Goal: Task Accomplishment & Management: Complete application form

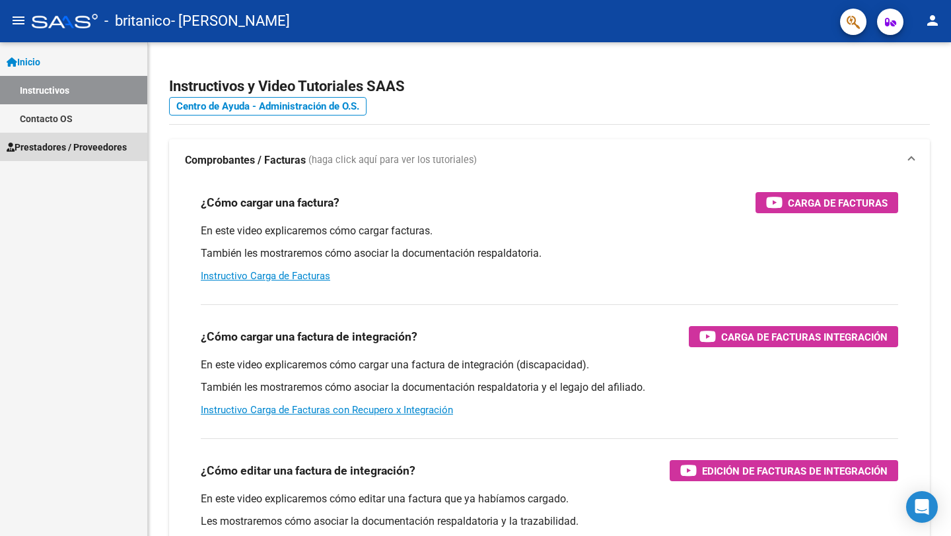
click at [122, 143] on span "Prestadores / Proveedores" at bounding box center [67, 147] width 120 height 15
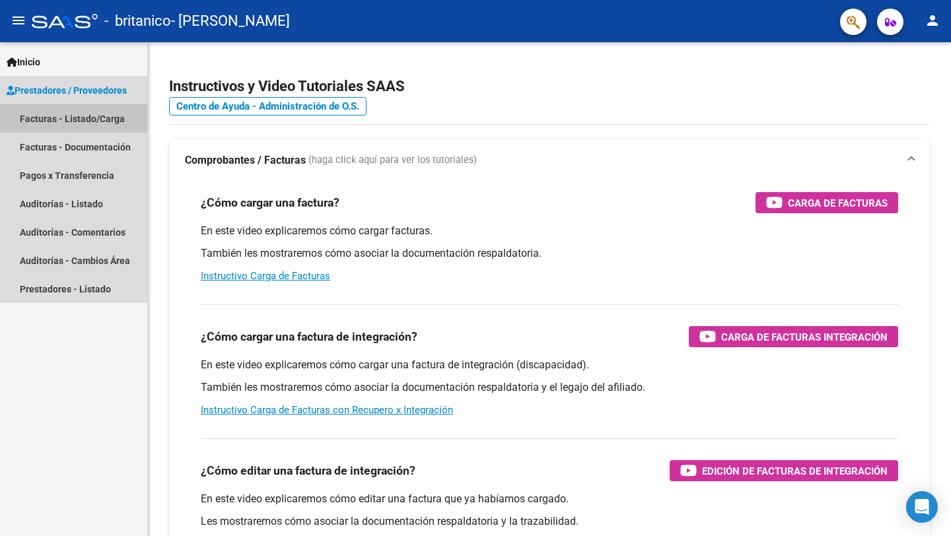
click at [110, 112] on link "Facturas - Listado/Carga" at bounding box center [73, 118] width 147 height 28
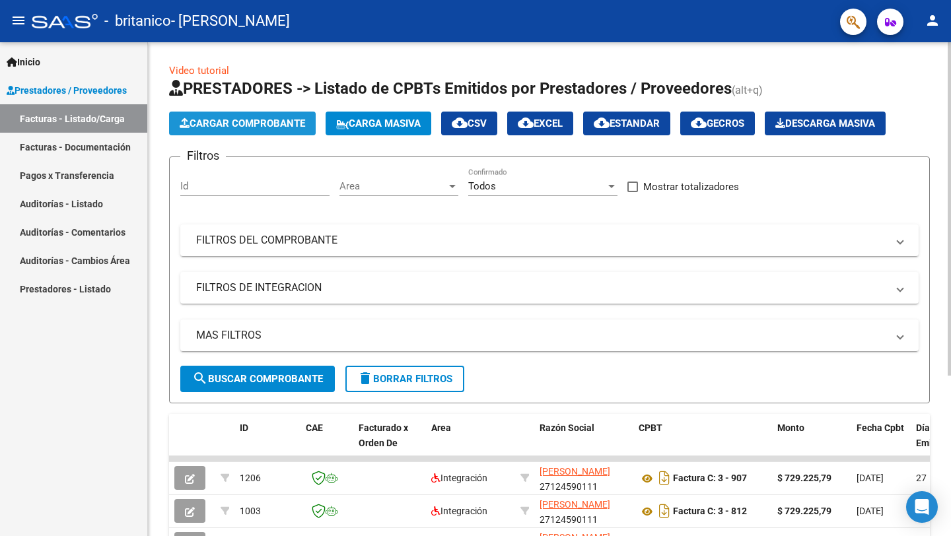
click at [221, 119] on span "Cargar Comprobante" at bounding box center [242, 124] width 125 height 12
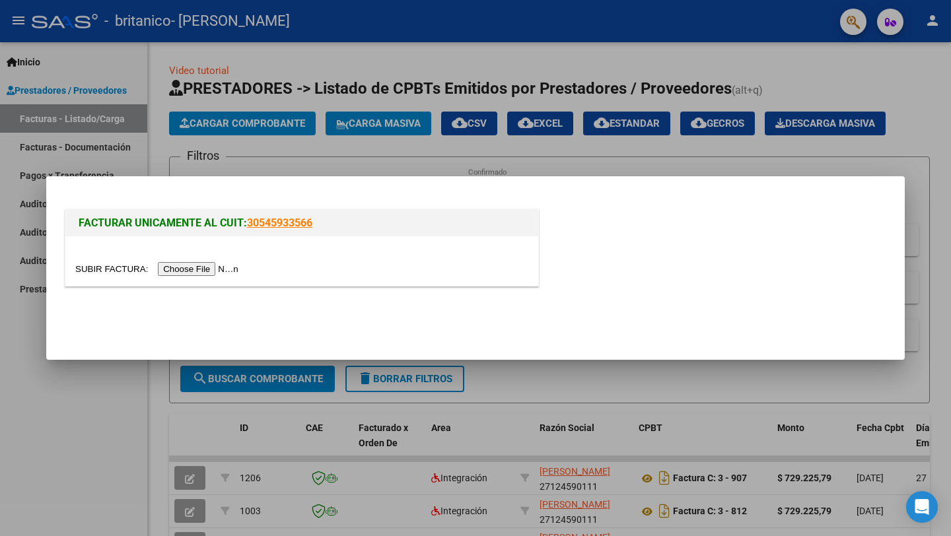
click at [229, 269] on input "file" at bounding box center [158, 269] width 167 height 14
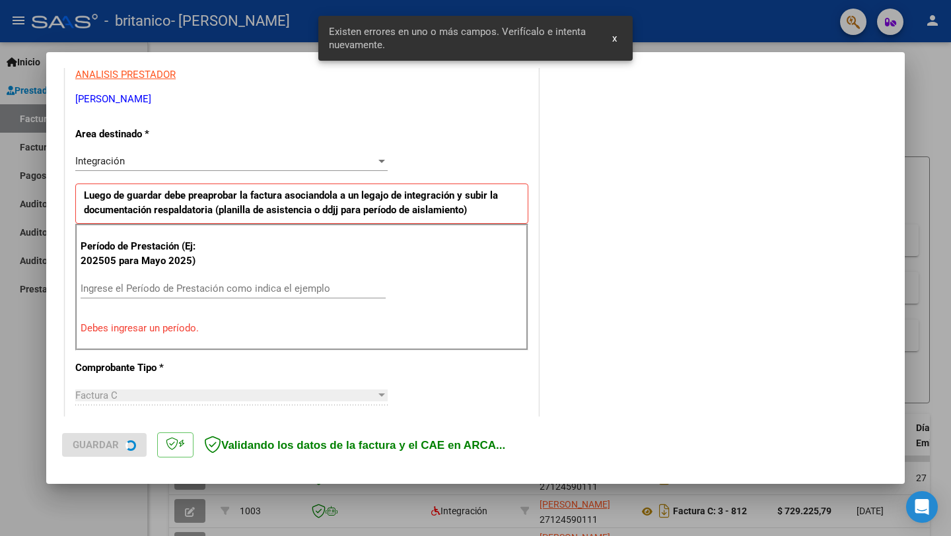
scroll to position [260, 0]
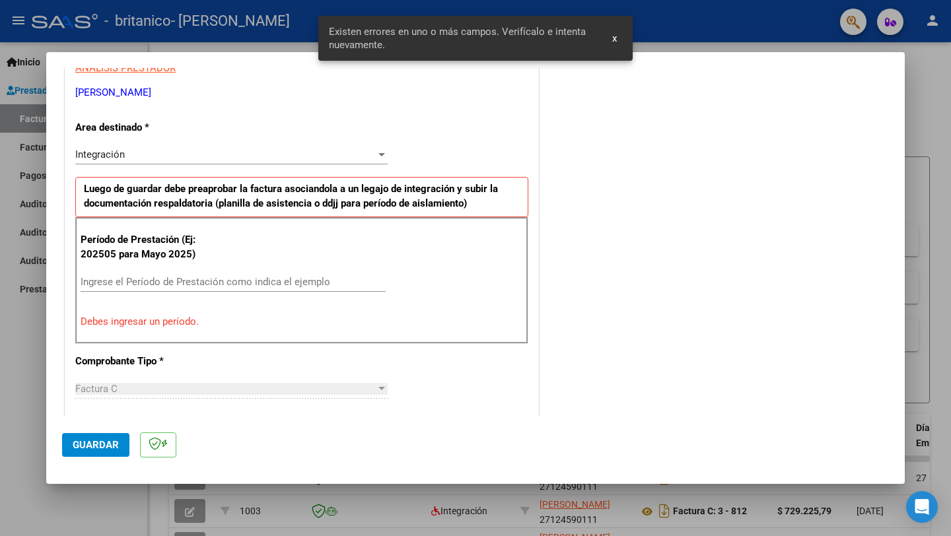
click at [302, 281] on input "Ingrese el Período de Prestación como indica el ejemplo" at bounding box center [233, 282] width 305 height 12
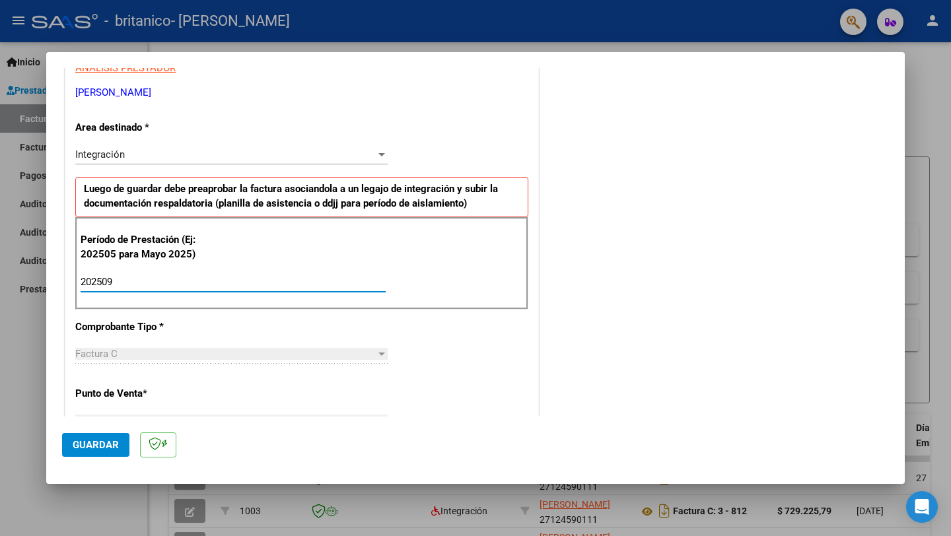
type input "202509"
click at [95, 441] on span "Guardar" at bounding box center [96, 445] width 46 height 12
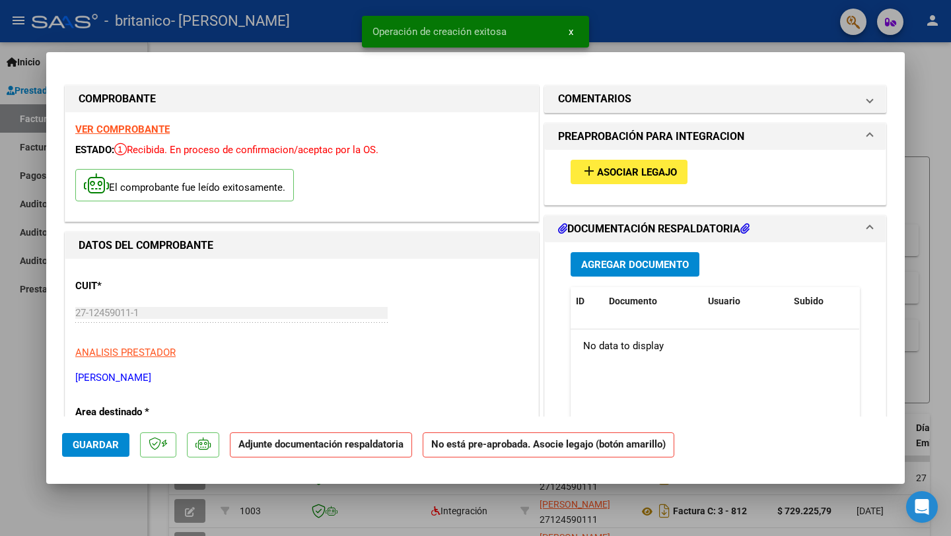
click at [602, 171] on span "Asociar Legajo" at bounding box center [637, 172] width 80 height 12
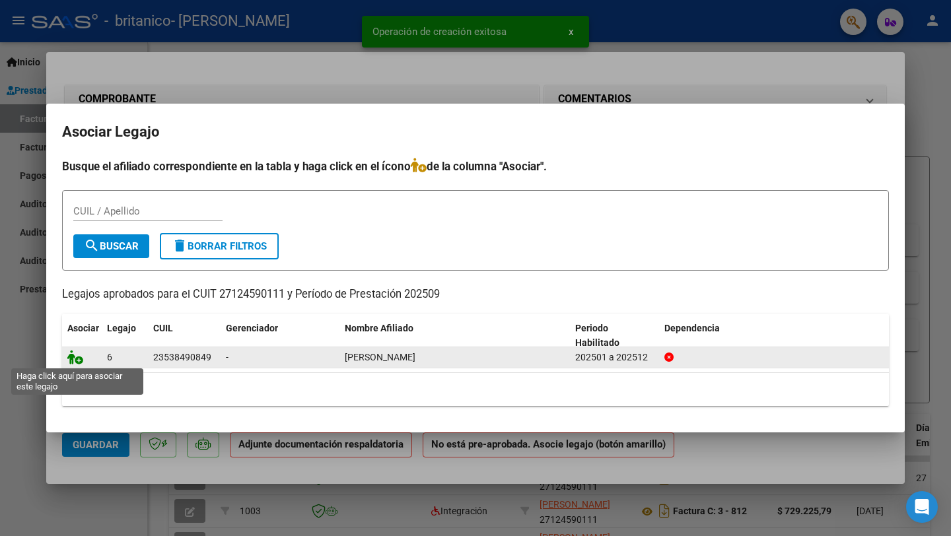
click at [73, 357] on icon at bounding box center [75, 357] width 16 height 15
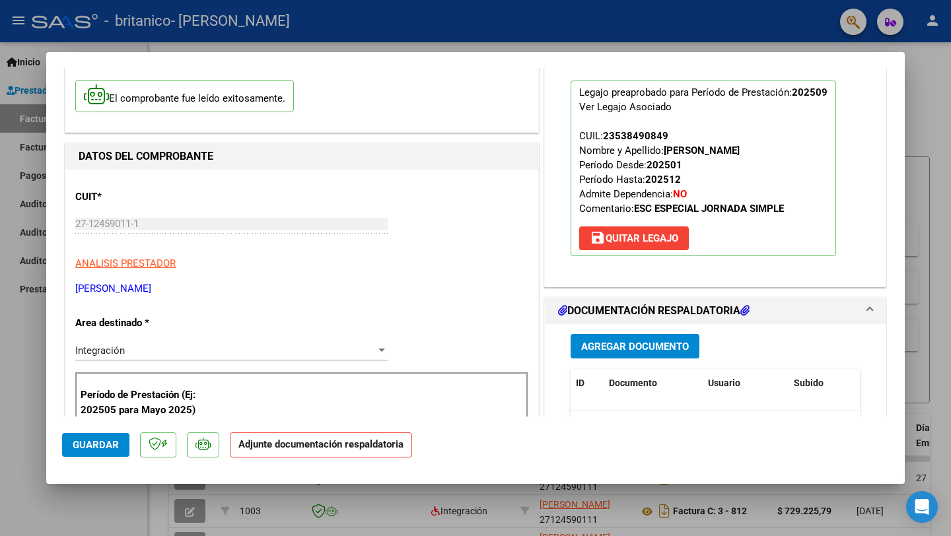
scroll to position [88, 0]
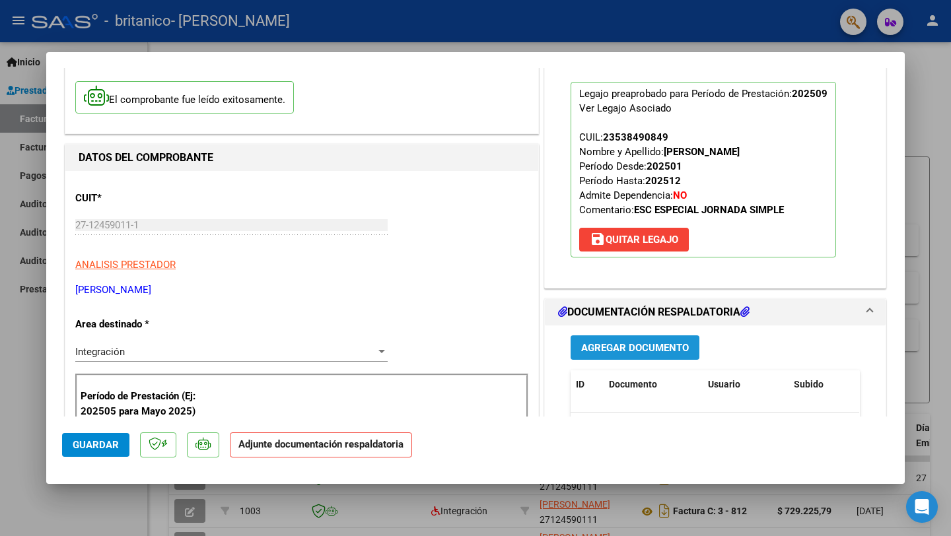
click at [608, 345] on span "Agregar Documento" at bounding box center [635, 348] width 108 height 12
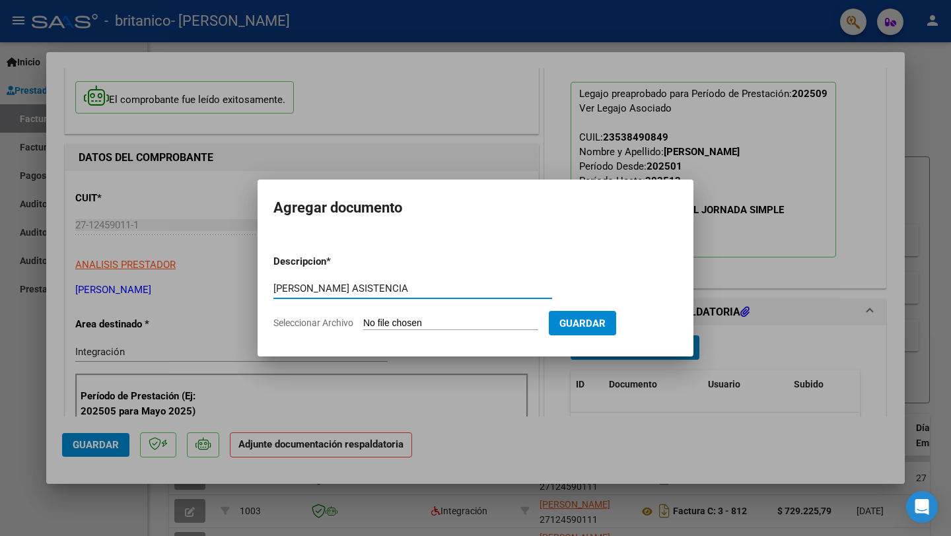
type input "[PERSON_NAME] ASISTENCIA"
click at [347, 323] on span "Seleccionar Archivo" at bounding box center [313, 323] width 80 height 11
click at [363, 323] on input "Seleccionar Archivo" at bounding box center [450, 324] width 175 height 13
type input "C:\fakepath\[PERSON_NAME] asistencia [DATE].pdf"
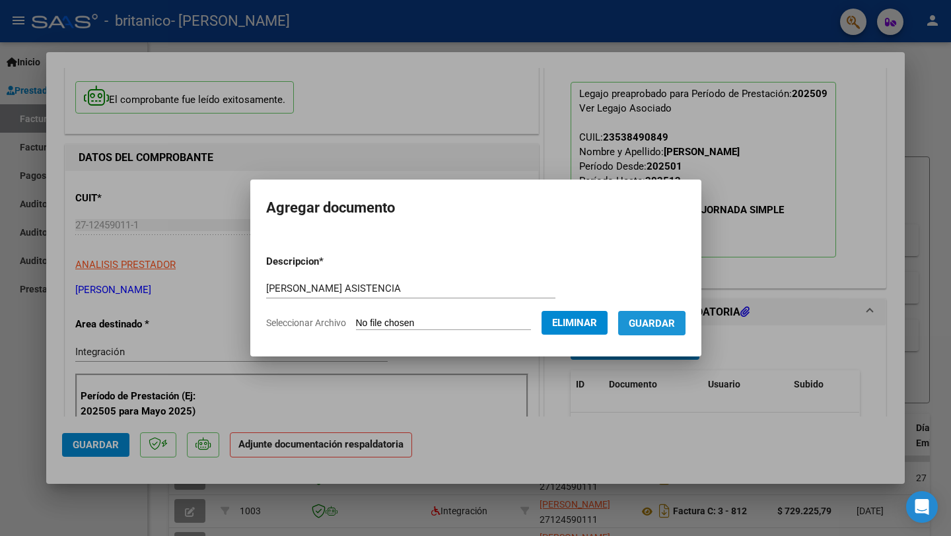
click at [649, 324] on span "Guardar" at bounding box center [652, 324] width 46 height 12
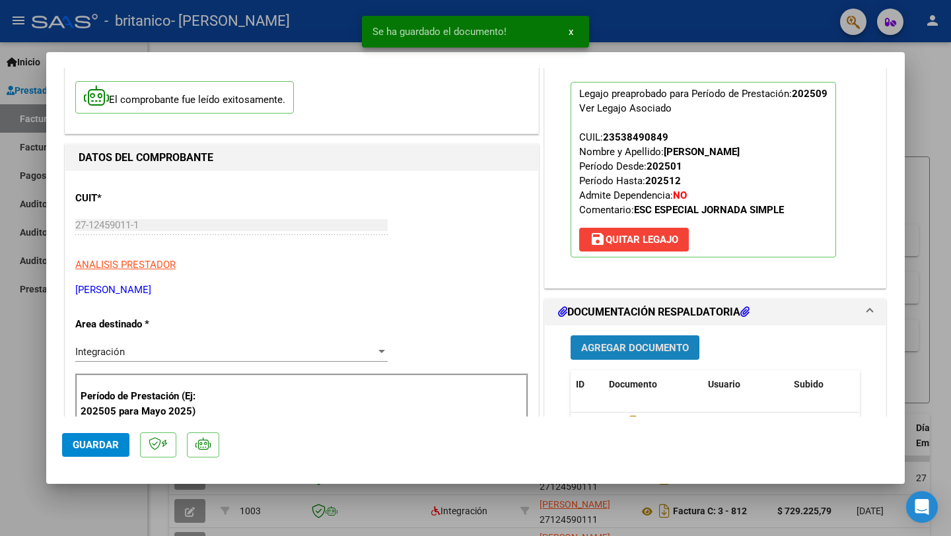
click at [614, 344] on span "Agregar Documento" at bounding box center [635, 348] width 108 height 12
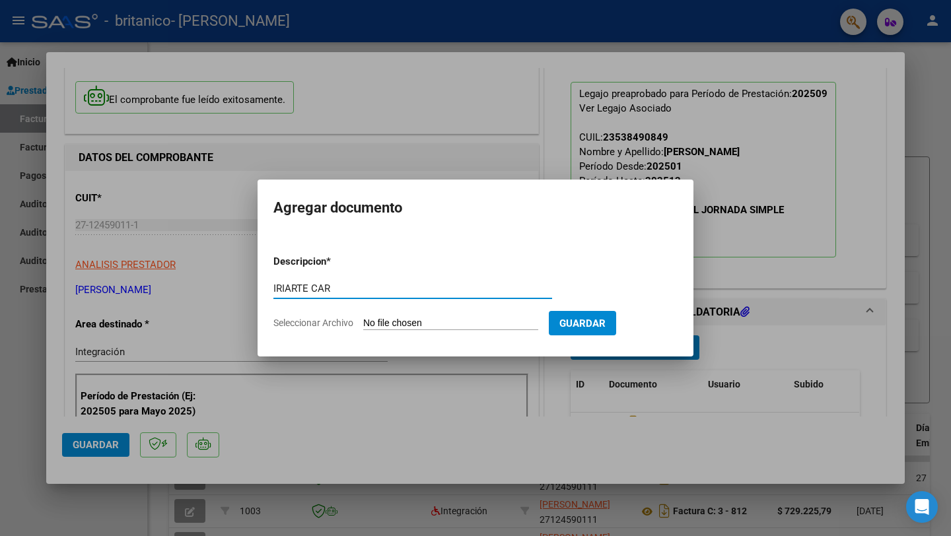
type input "IRIARTE CAR"
click at [332, 322] on span "Seleccionar Archivo" at bounding box center [313, 323] width 80 height 11
click at [363, 322] on input "Seleccionar Archivo" at bounding box center [450, 324] width 175 height 13
type input "C:\fakepath\[PERSON_NAME] cae [DATE].pdf"
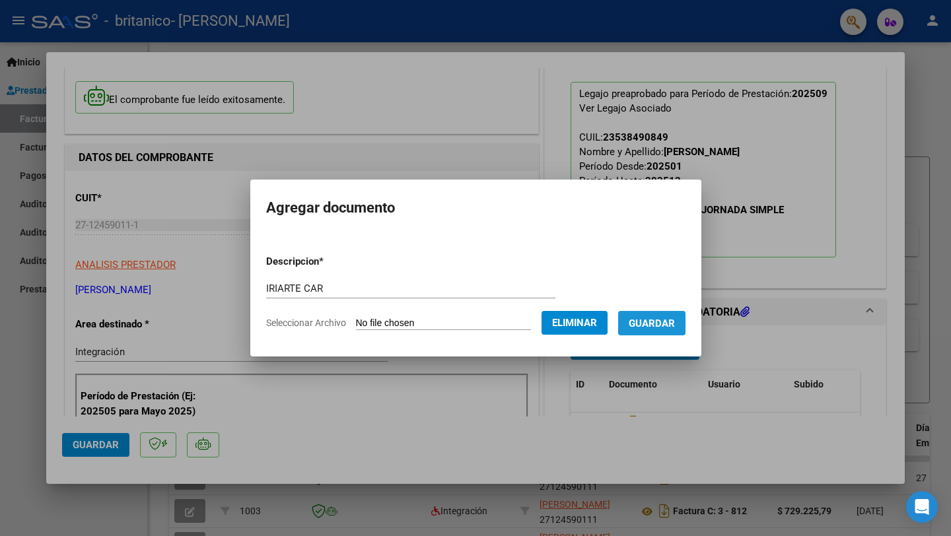
click at [663, 324] on span "Guardar" at bounding box center [652, 324] width 46 height 12
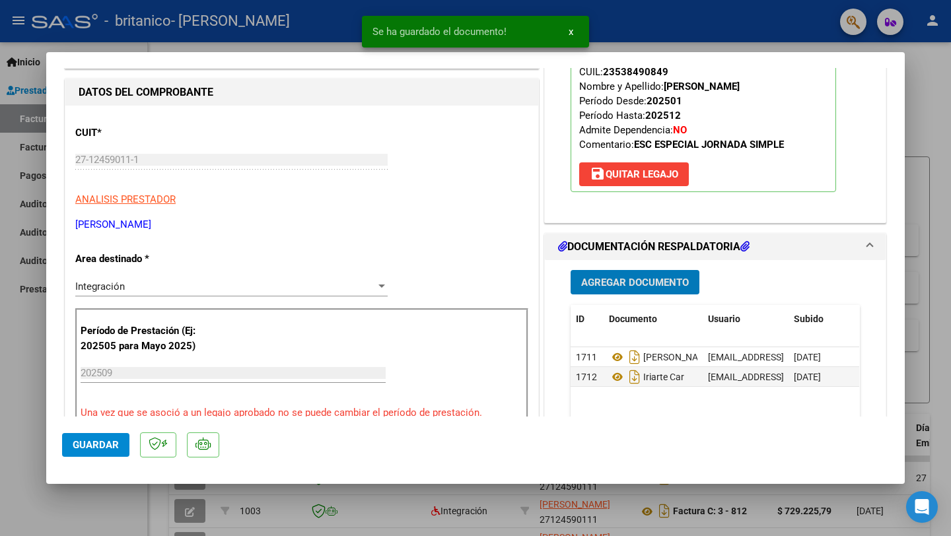
scroll to position [151, 0]
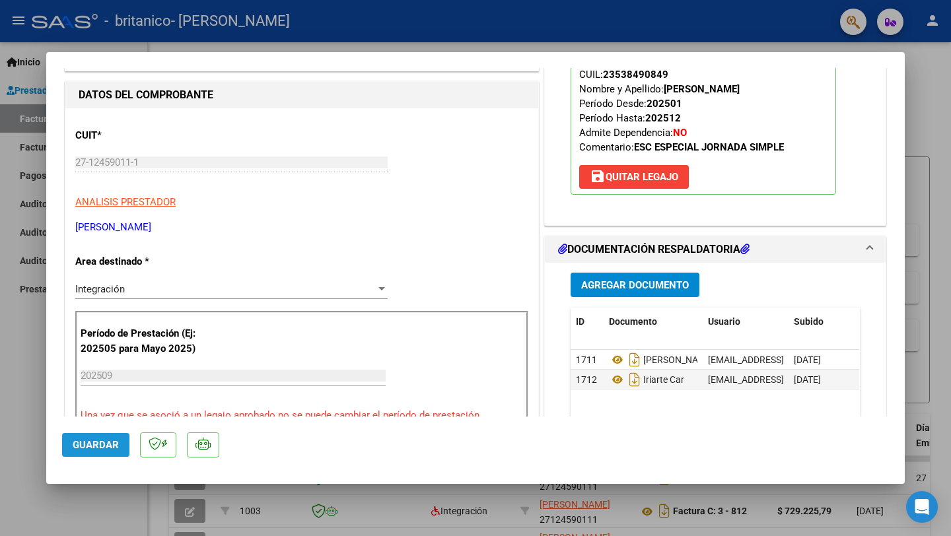
click at [79, 444] on span "Guardar" at bounding box center [96, 445] width 46 height 12
